Goal: Task Accomplishment & Management: Complete application form

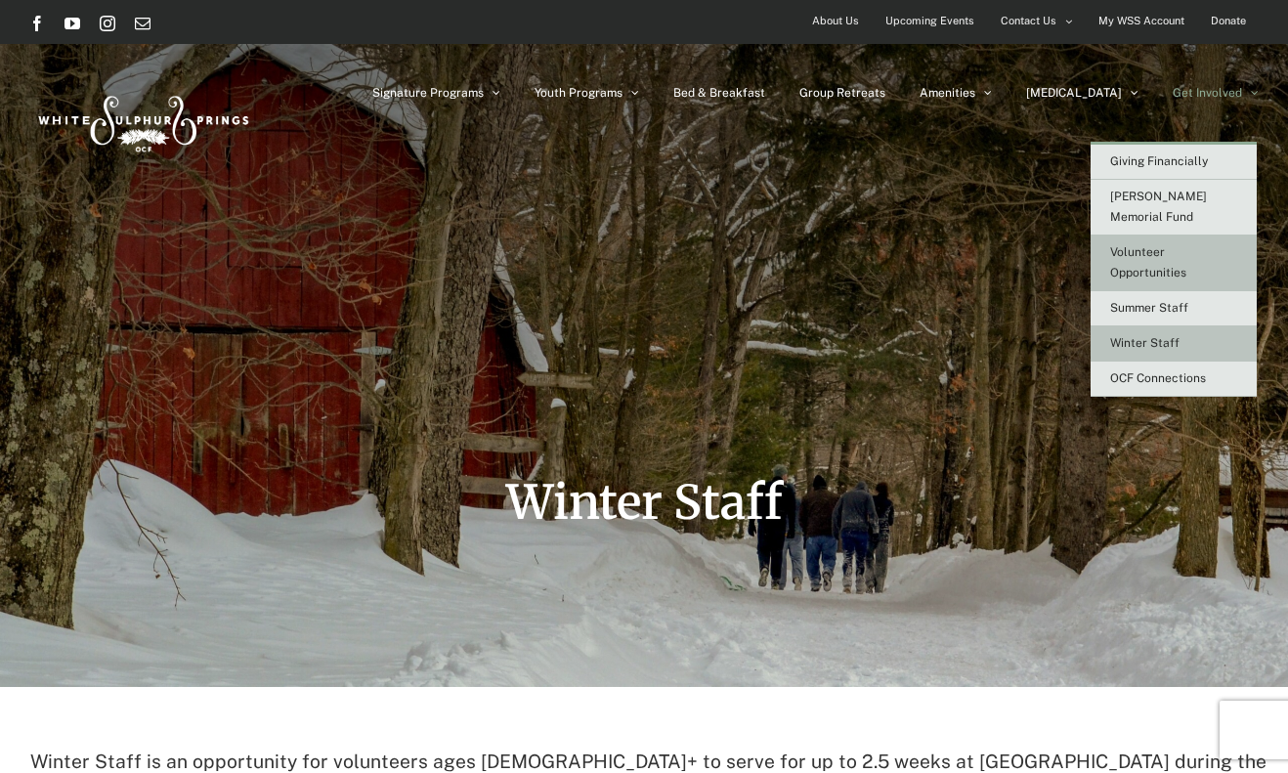
click at [1140, 250] on span "Volunteer Opportunities" at bounding box center [1148, 262] width 76 height 34
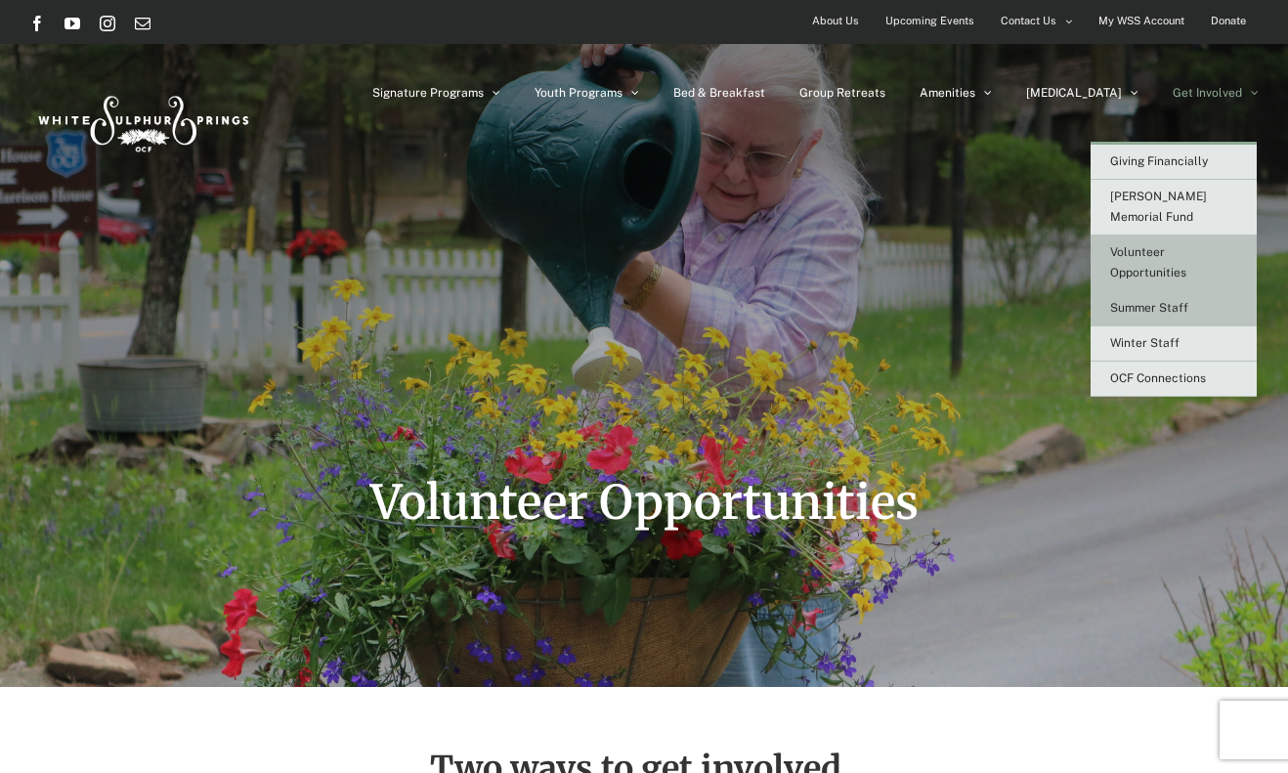
click at [1164, 301] on span "Summer Staff" at bounding box center [1149, 308] width 78 height 14
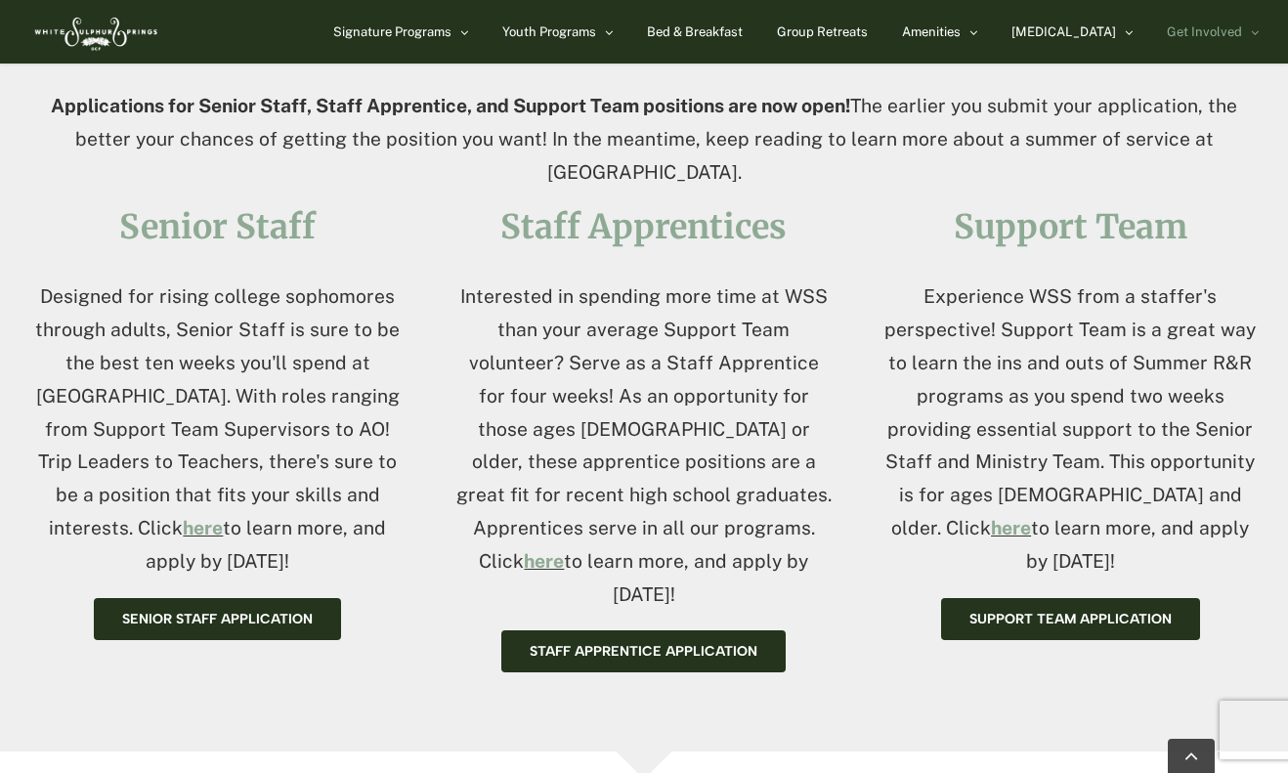
scroll to position [778, 0]
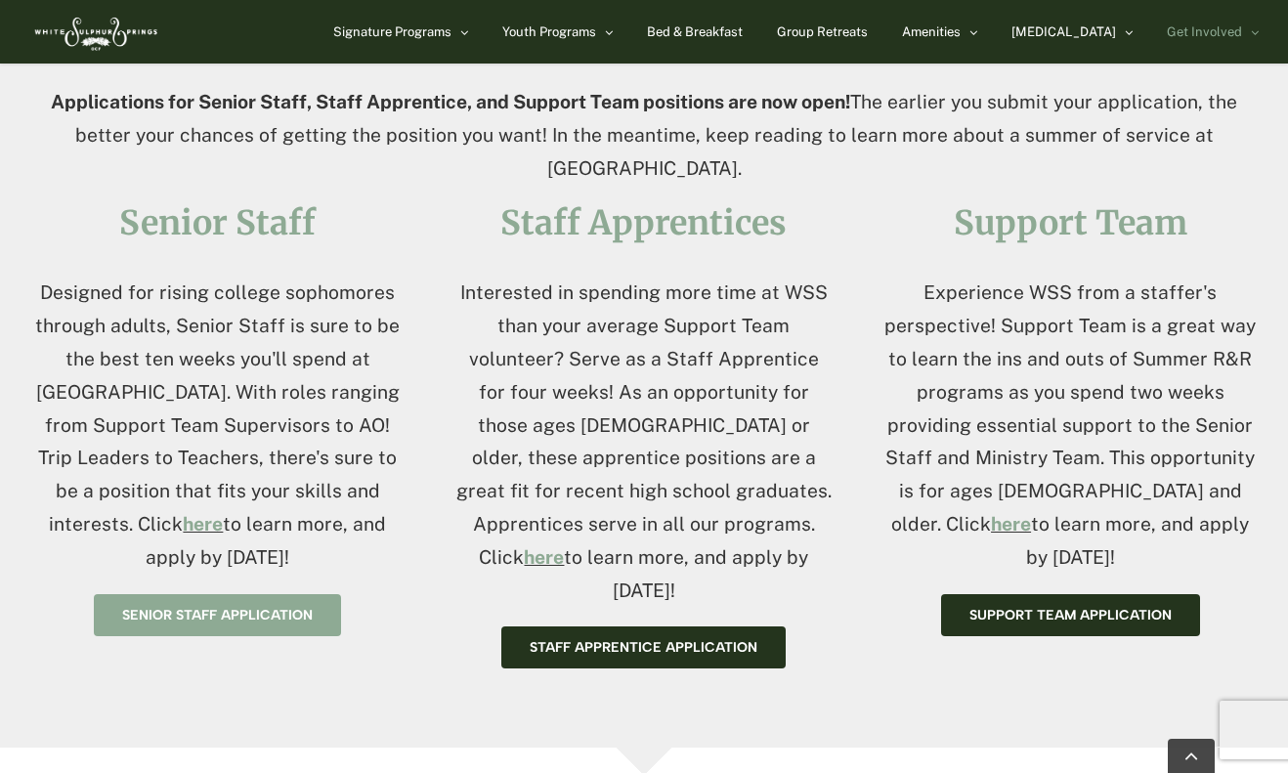
click at [287, 607] on span "Senior Staff application" at bounding box center [217, 615] width 191 height 17
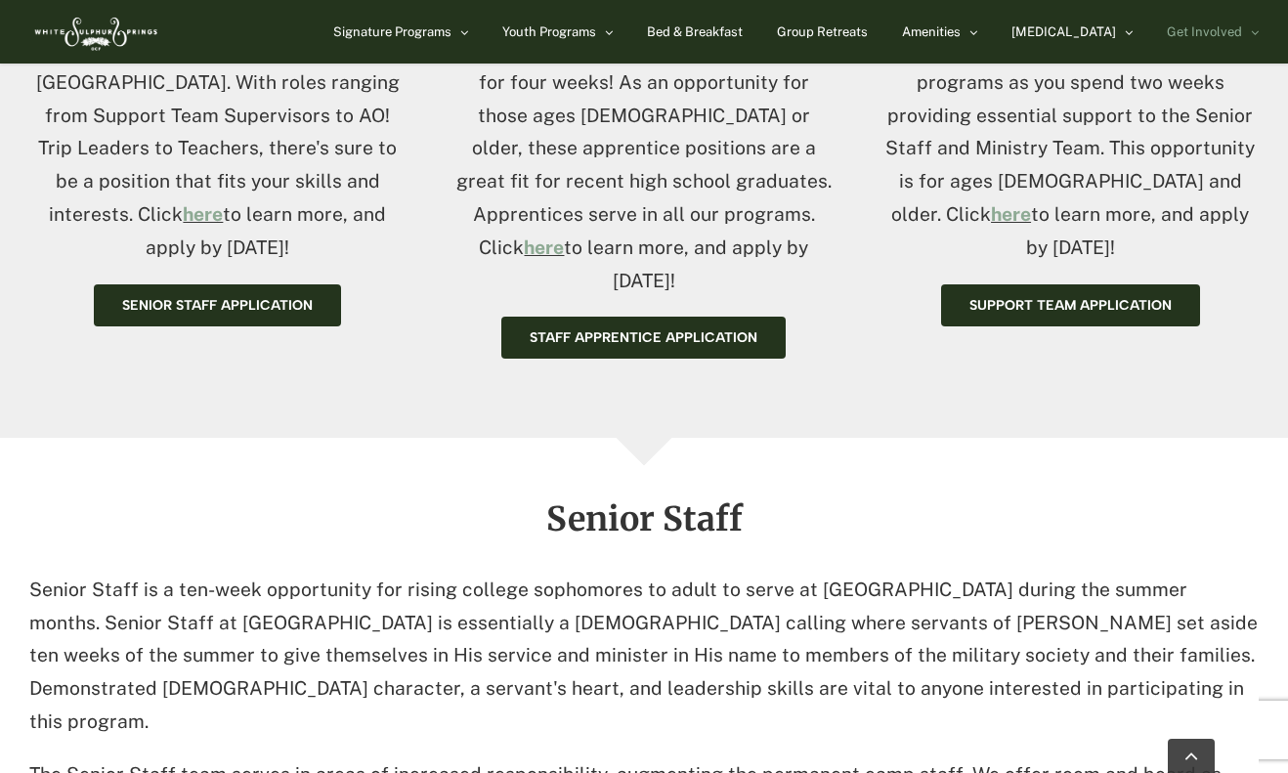
scroll to position [0, 0]
